Goal: Check status: Check status

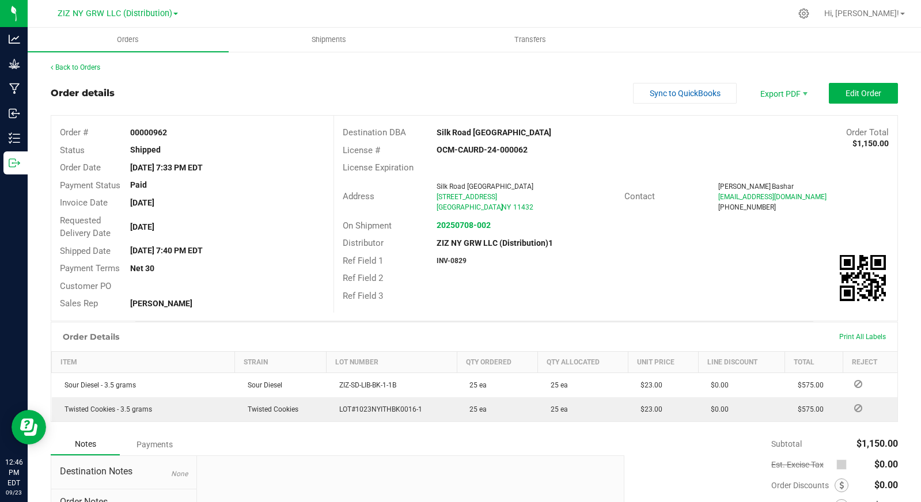
click at [172, 16] on link "ZIZ NY GRW LLC (Distribution)" at bounding box center [118, 12] width 120 height 11
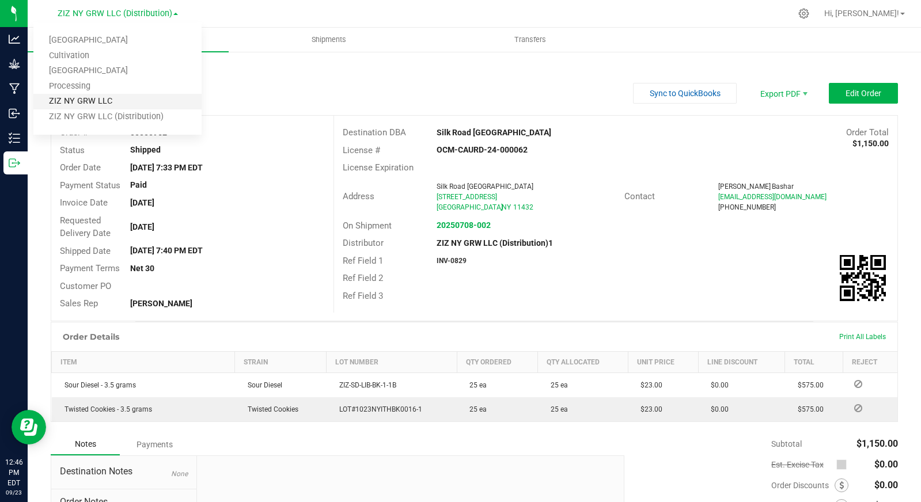
click at [145, 96] on link "ZIZ NY GRW LLC" at bounding box center [117, 102] width 168 height 16
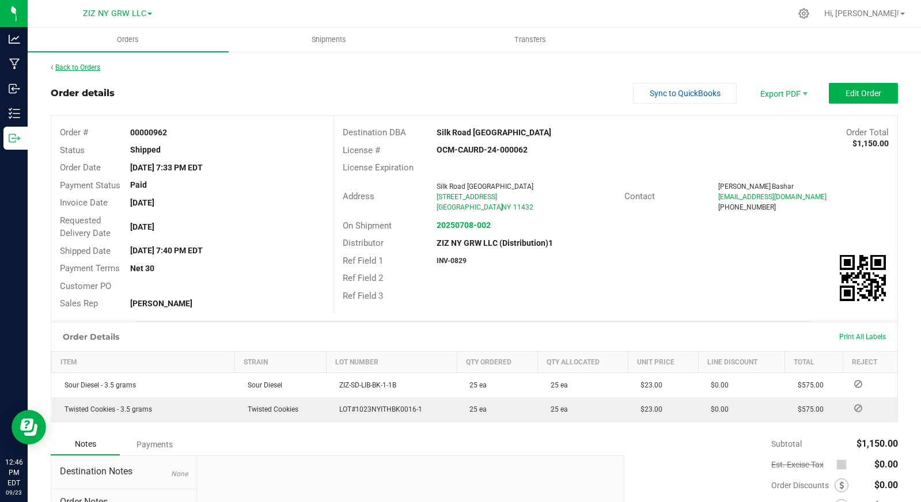
click at [92, 65] on div "Orders Shipments Transfers Back to Orders Order details Sync to QuickBooks Expo…" at bounding box center [474, 265] width 893 height 475
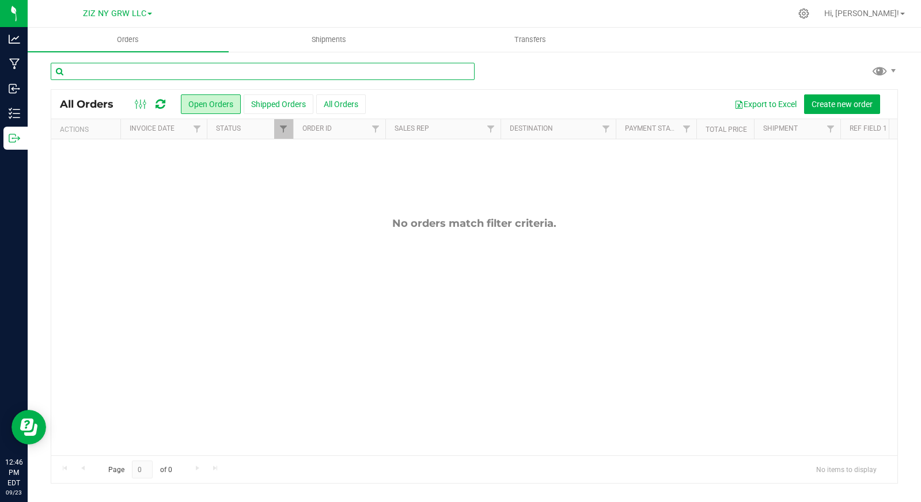
click at [104, 71] on input "text" at bounding box center [263, 71] width 424 height 17
type input "greenery"
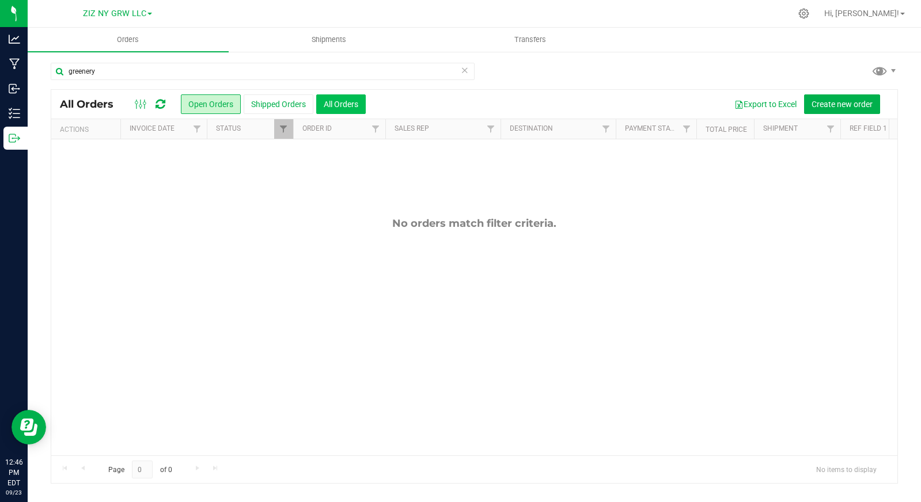
click at [346, 106] on button "All Orders" at bounding box center [341, 104] width 50 height 20
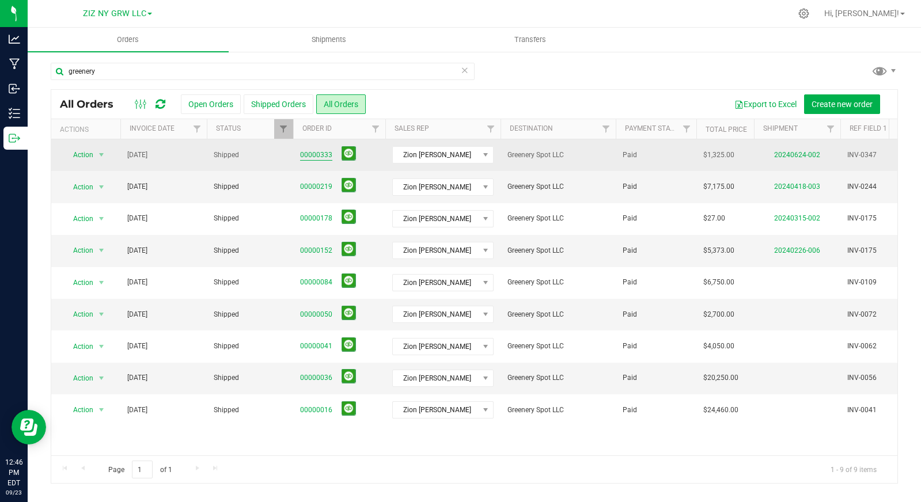
click at [312, 154] on link "00000333" at bounding box center [316, 155] width 32 height 11
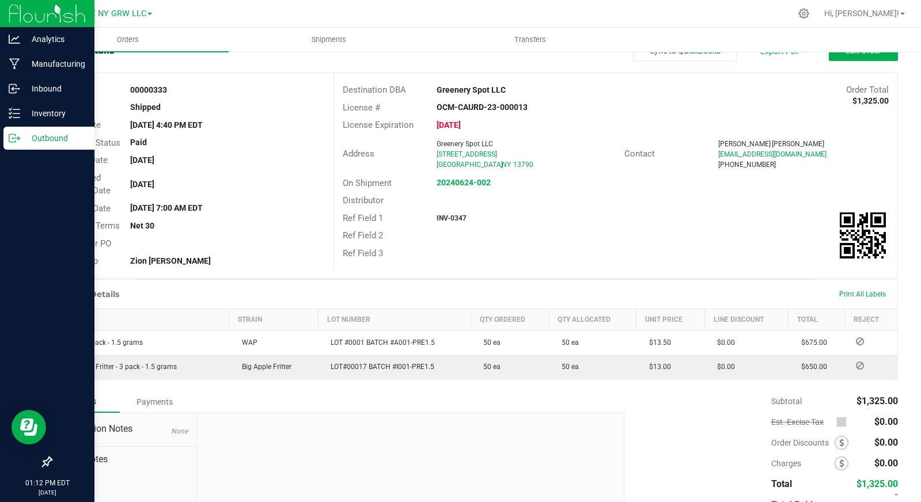
scroll to position [120, 0]
